Goal: Task Accomplishment & Management: Complete application form

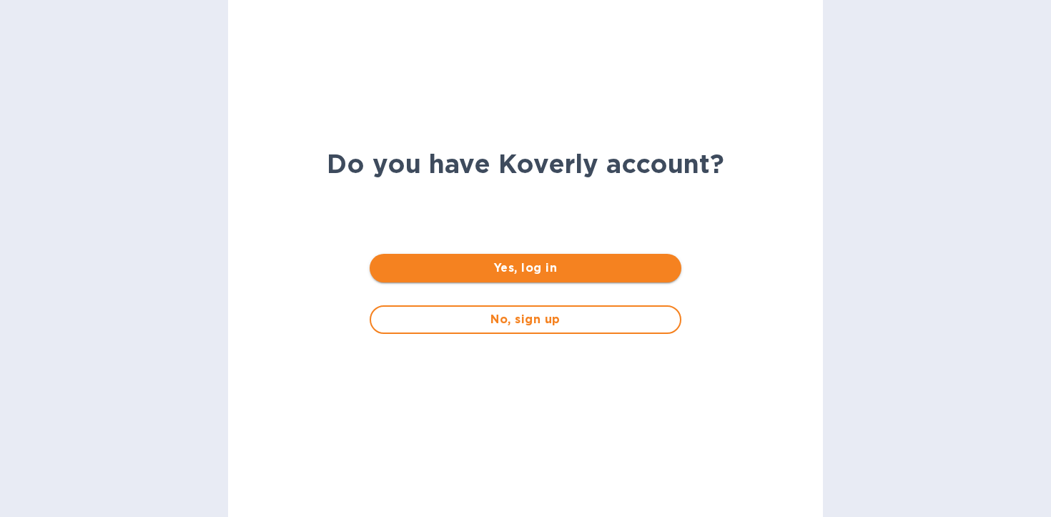
click at [573, 270] on span "Yes, log in" at bounding box center [525, 268] width 288 height 17
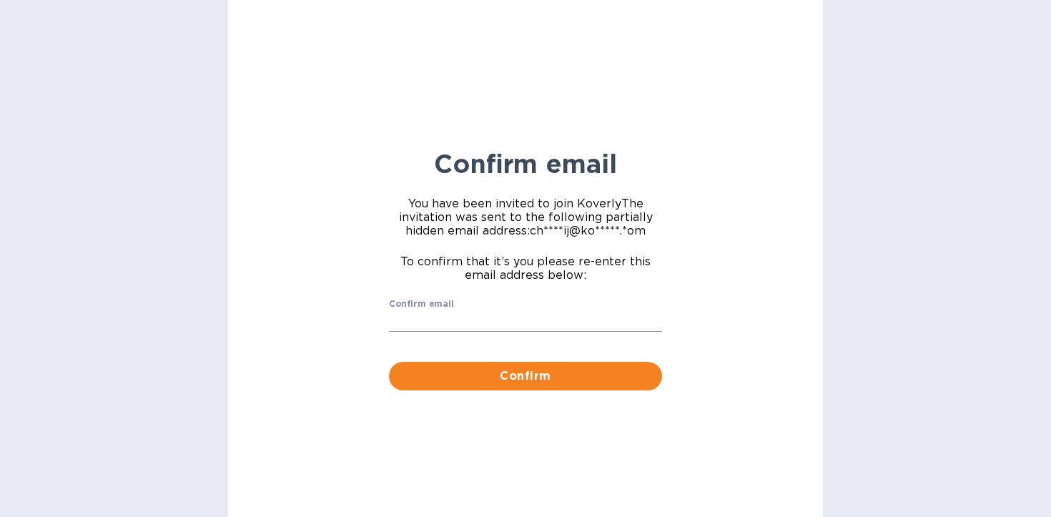
click at [534, 332] on input "Confirm email" at bounding box center [525, 320] width 273 height 21
type input "[EMAIL_ADDRESS][DOMAIN_NAME]"
click at [530, 382] on span "Confirm" at bounding box center [525, 376] width 250 height 17
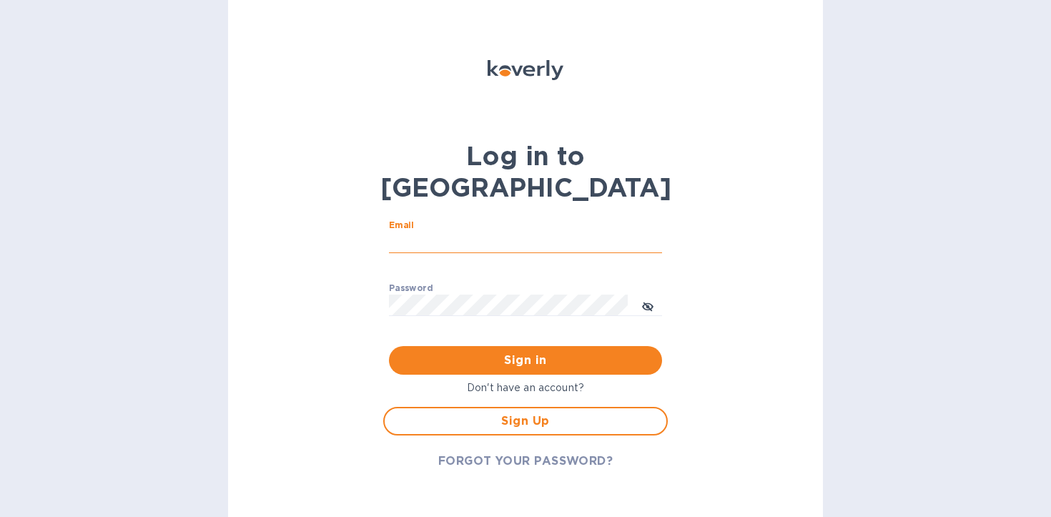
click at [501, 232] on input "Email" at bounding box center [525, 242] width 273 height 21
type input "[EMAIL_ADDRESS][DOMAIN_NAME]"
click at [541, 352] on span "Sign in" at bounding box center [525, 360] width 250 height 17
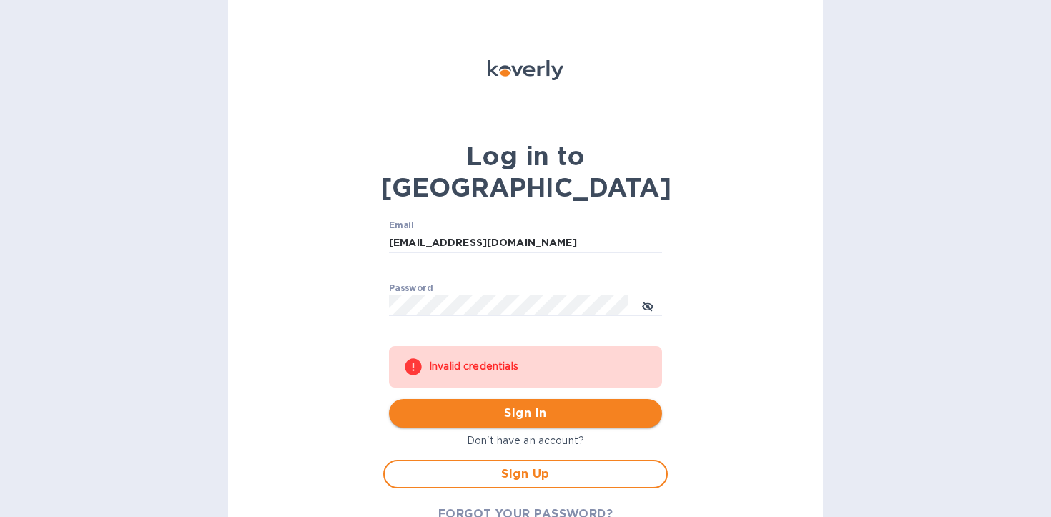
click at [541, 354] on div "Invalid credentials" at bounding box center [538, 367] width 219 height 26
